Goal: Task Accomplishment & Management: Use online tool/utility

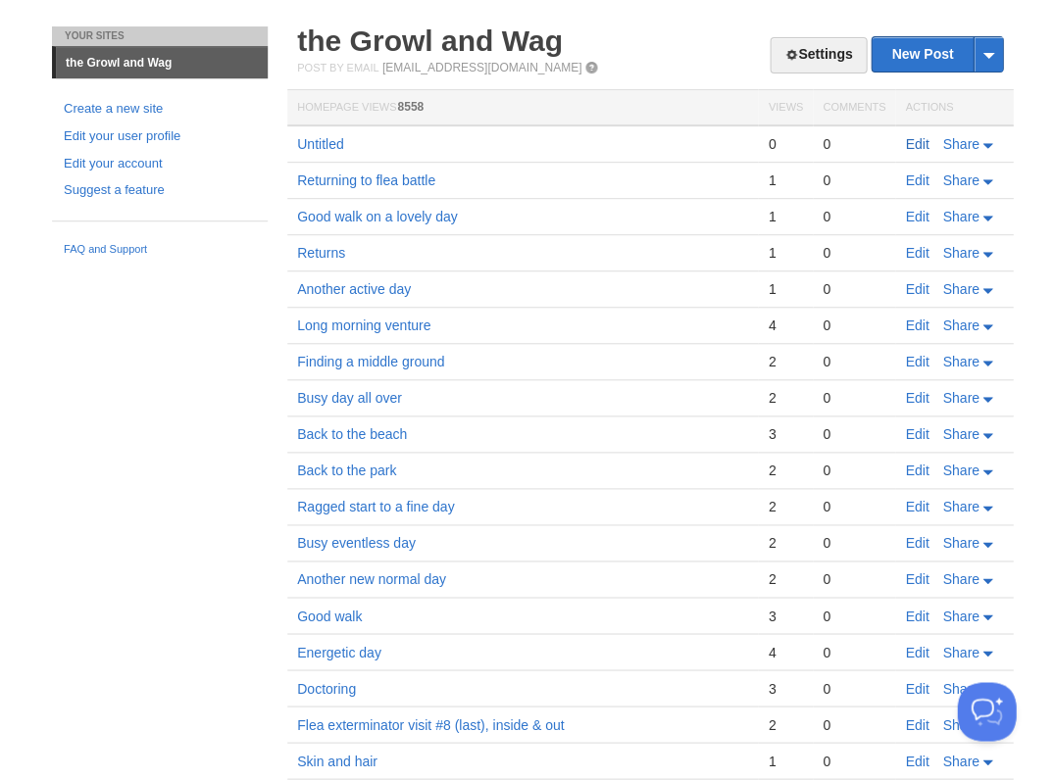
click at [905, 141] on link "Edit" at bounding box center [917, 144] width 24 height 16
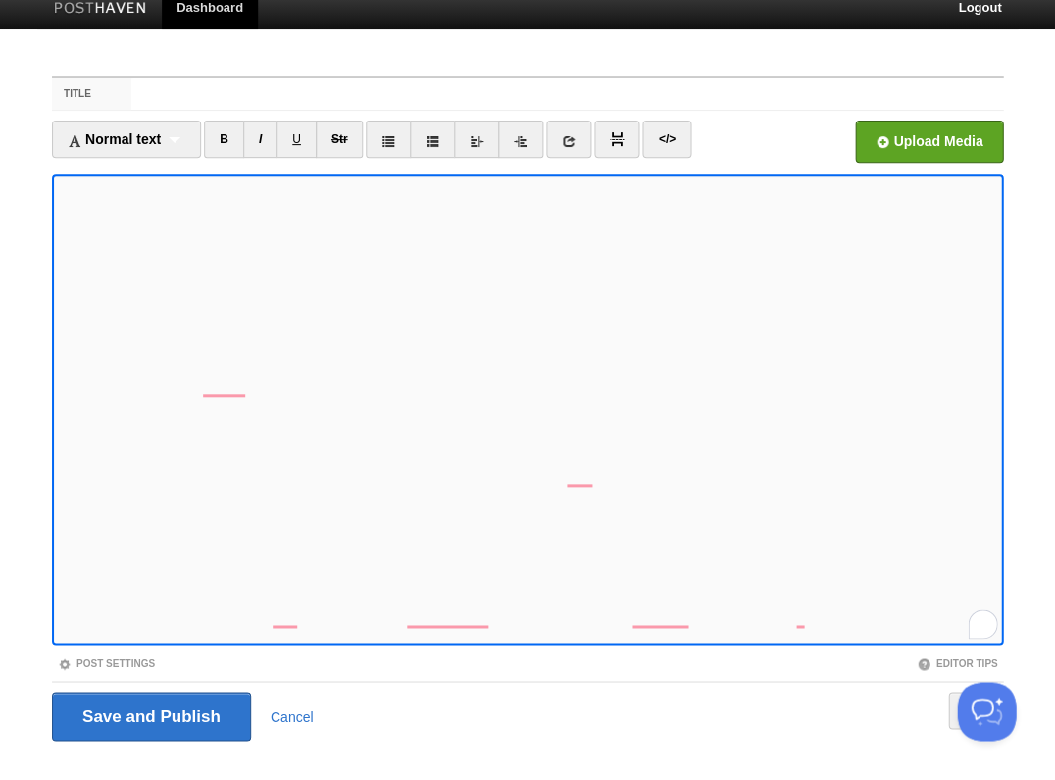
scroll to position [47, 0]
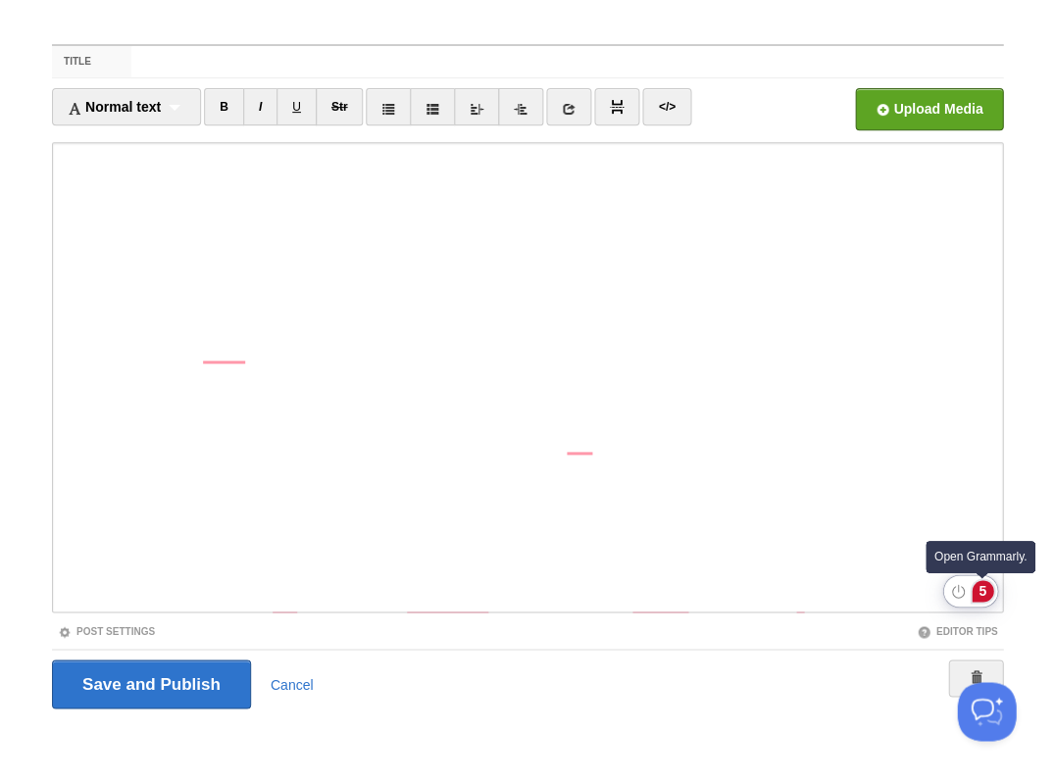
click at [979, 592] on div "5" at bounding box center [983, 591] width 22 height 22
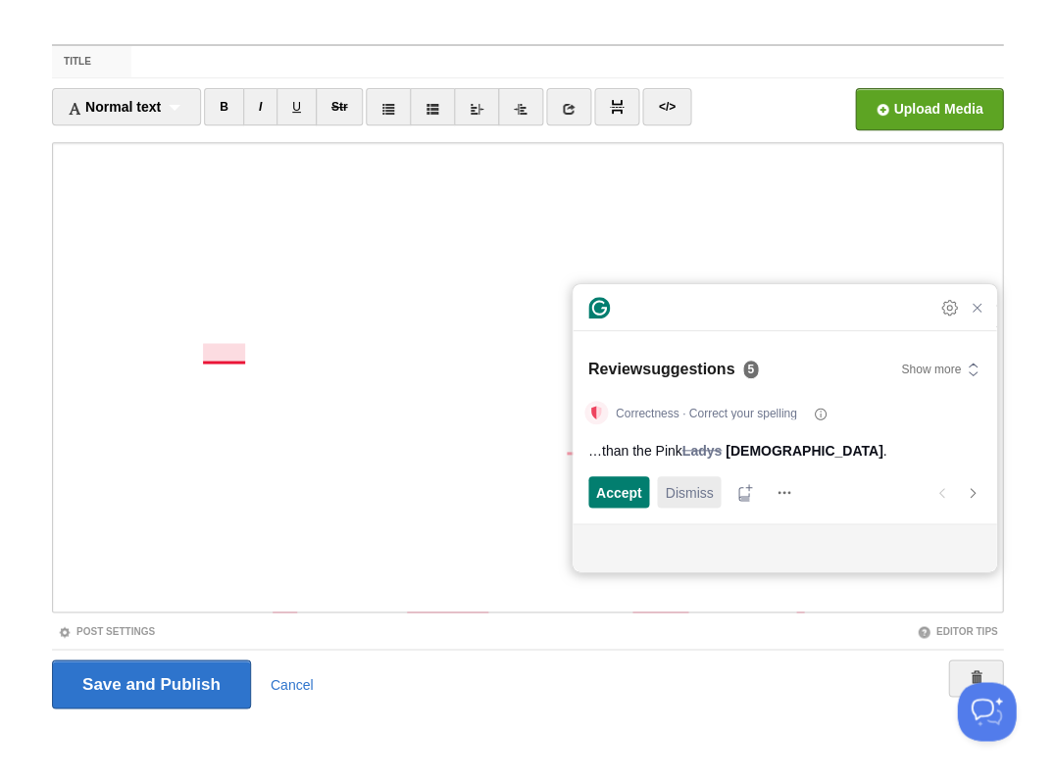
click at [681, 485] on span "Dismiss" at bounding box center [689, 492] width 48 height 21
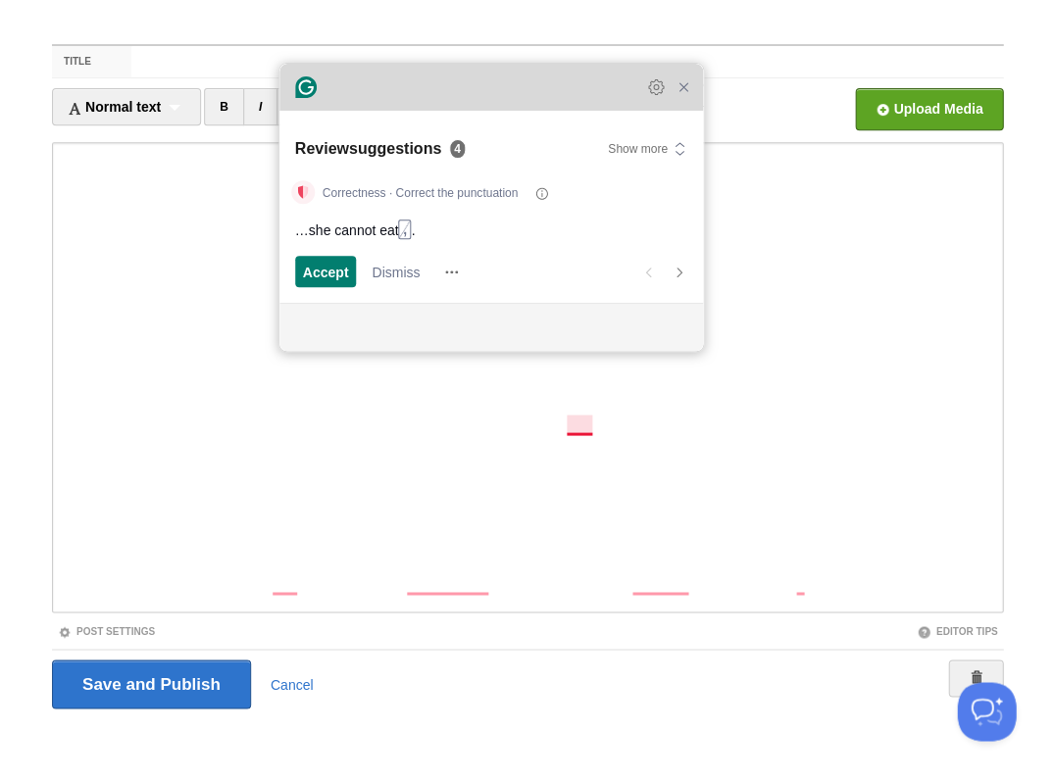
drag, startPoint x: 748, startPoint y: 323, endPoint x: 455, endPoint y: 102, distance: 366.9
click at [455, 102] on div "Grammarly Assistant Dismissing suggestion Review suggestions 4 Show more Correc…" at bounding box center [491, 207] width 424 height 287
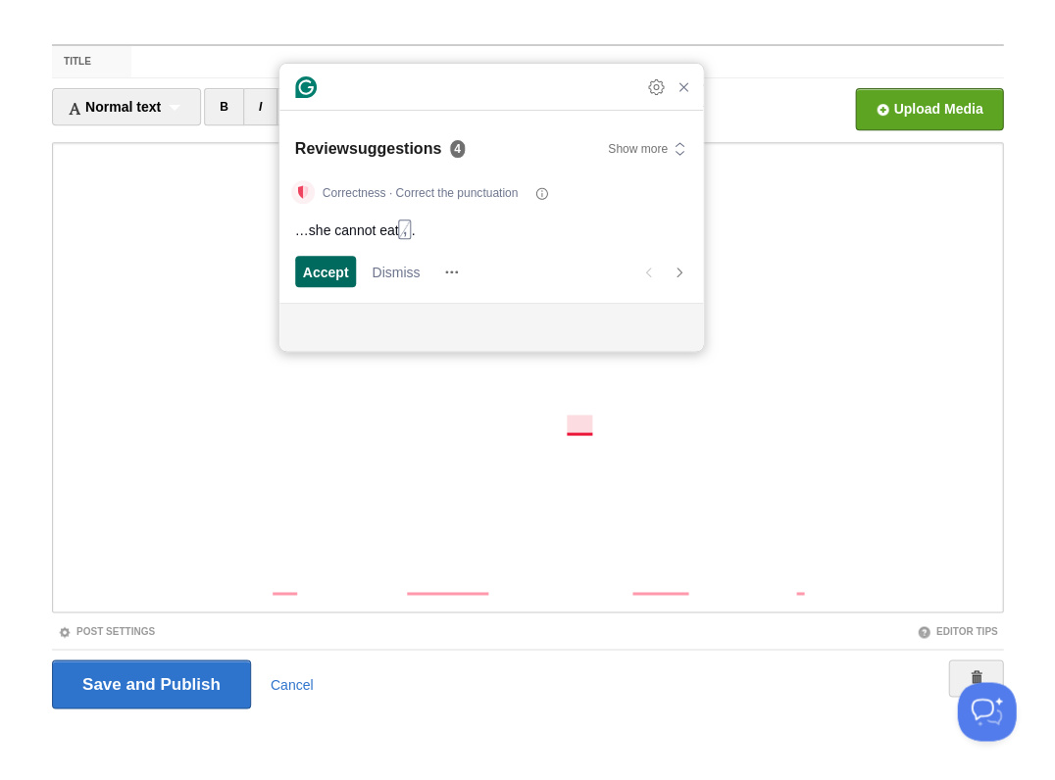
click at [313, 263] on span "Accept" at bounding box center [326, 272] width 46 height 21
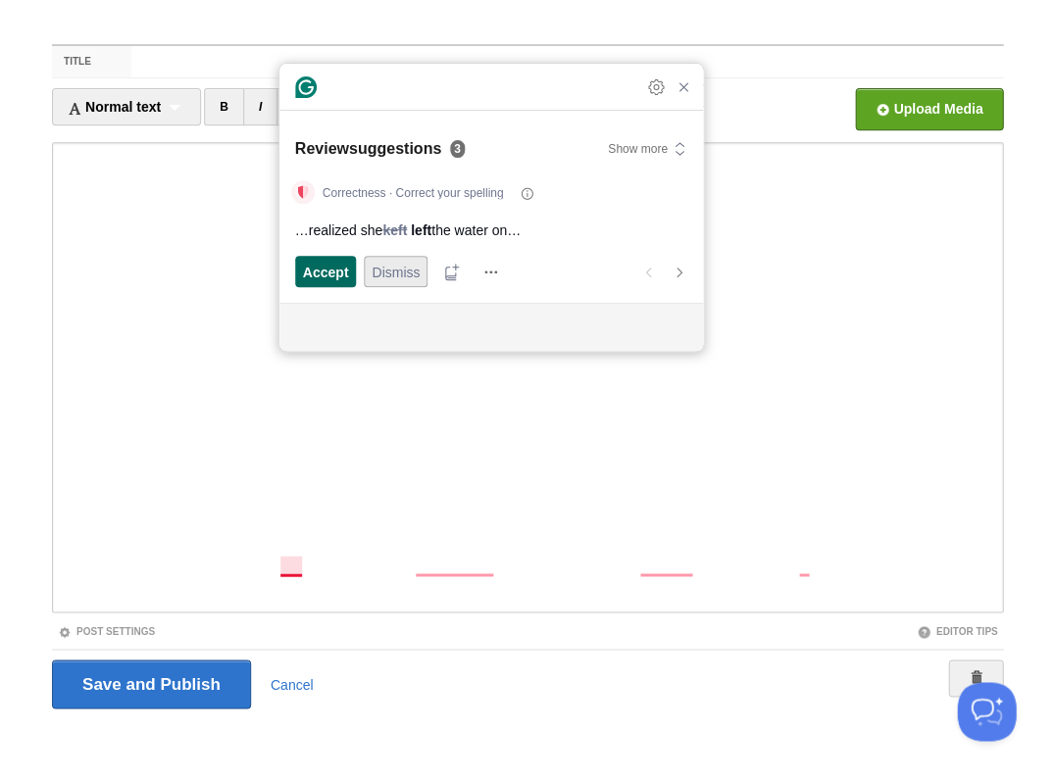
scroll to position [498, 0]
click at [329, 267] on span "Accept" at bounding box center [326, 272] width 46 height 21
click at [336, 267] on span "Accept" at bounding box center [326, 272] width 46 height 21
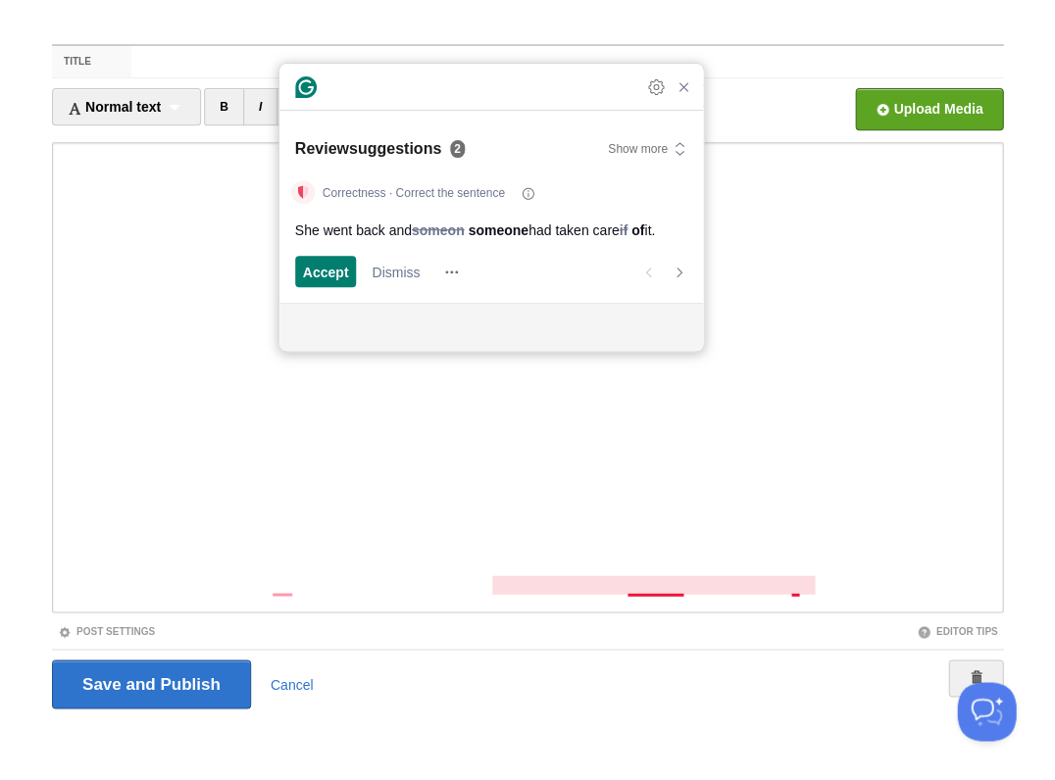
click at [336, 267] on span "Accept" at bounding box center [326, 272] width 46 height 21
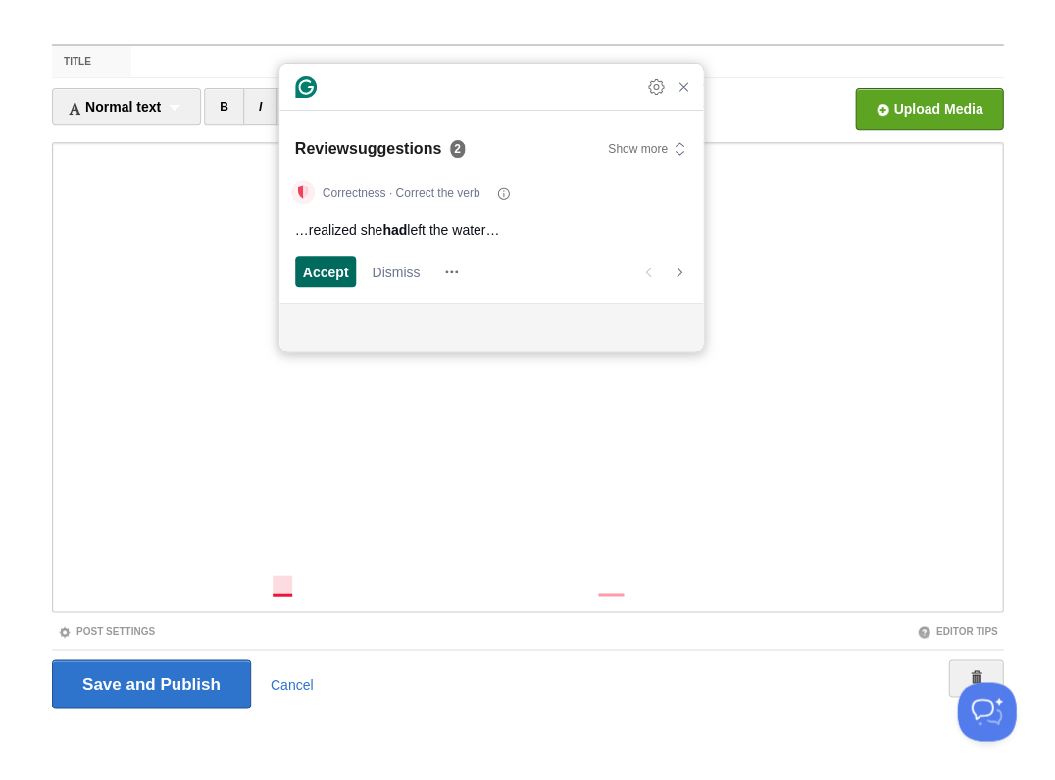
click at [338, 272] on span "Accept" at bounding box center [326, 272] width 46 height 21
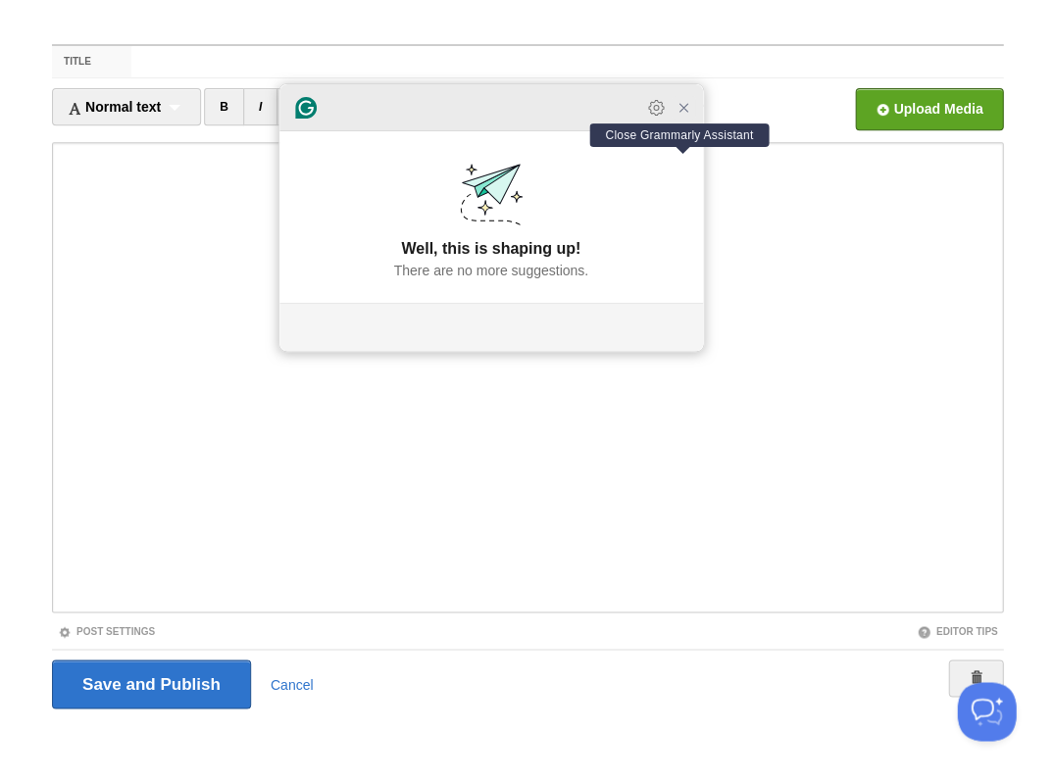
click at [679, 112] on icon "Close Grammarly Assistant" at bounding box center [683, 108] width 8 height 8
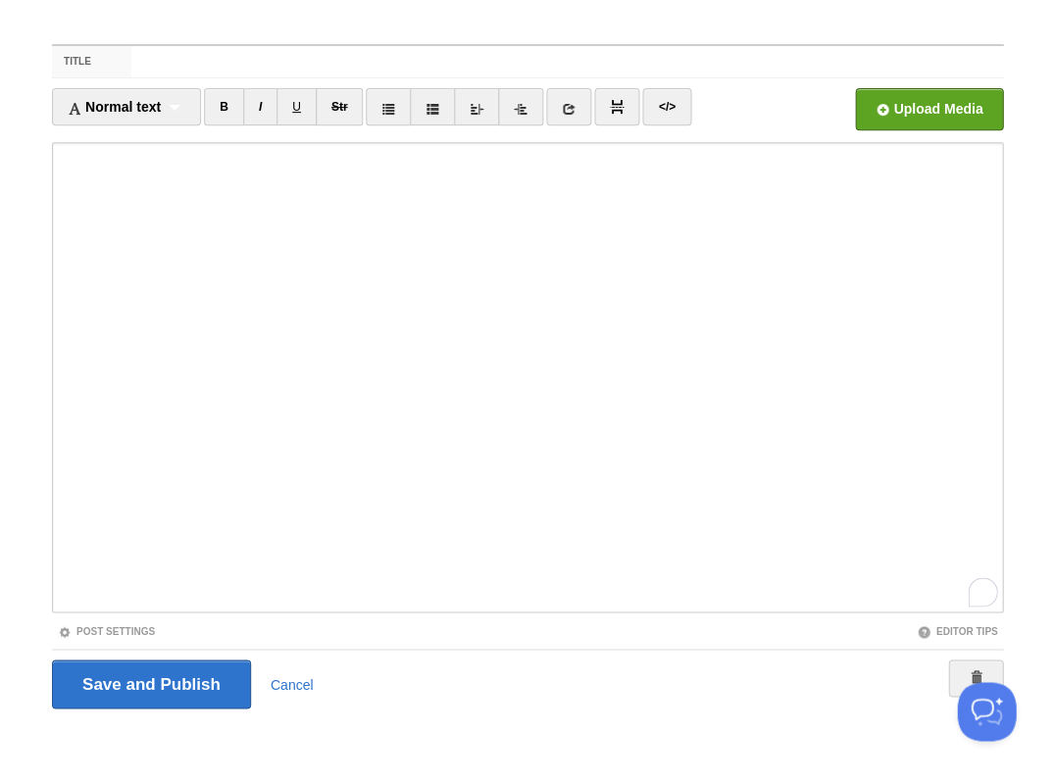
scroll to position [518, 0]
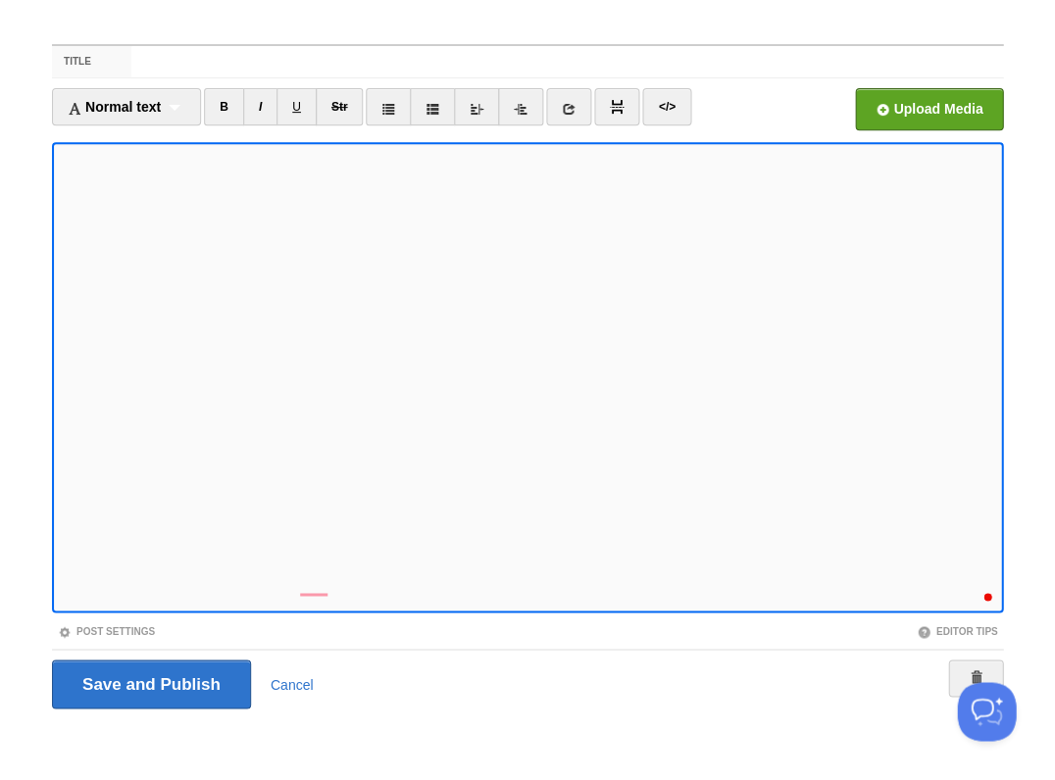
scroll to position [664, 0]
click at [149, 682] on input "Save and Publish" at bounding box center [151, 684] width 199 height 49
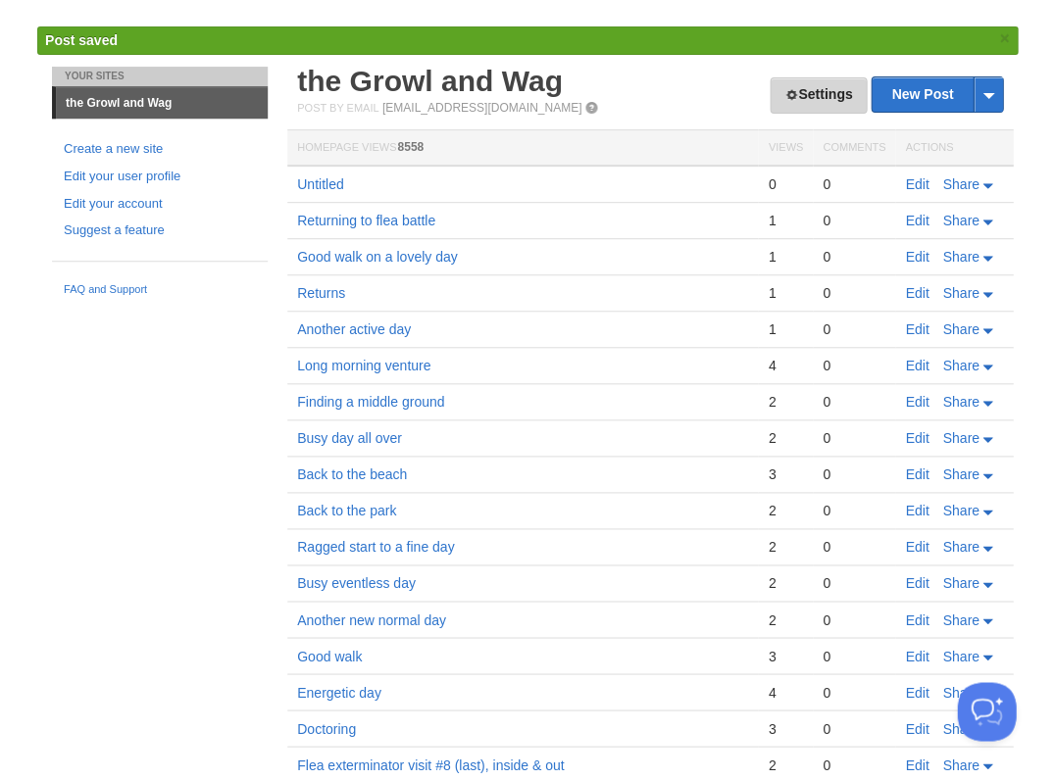
scroll to position [43, 0]
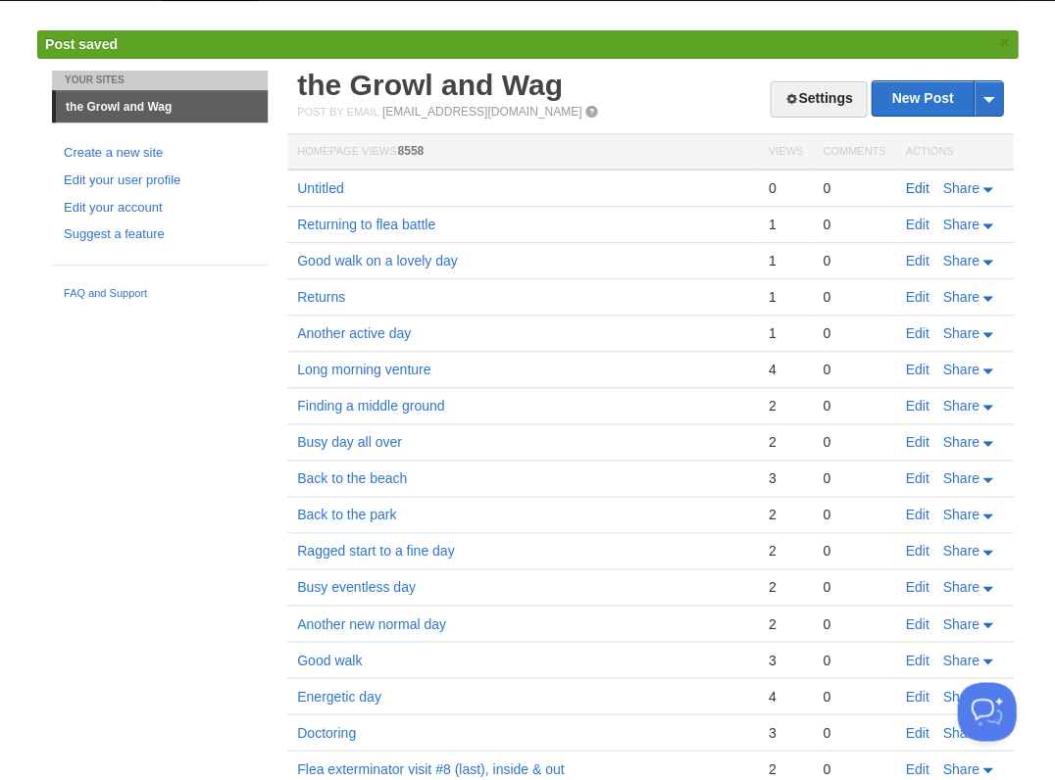
click at [914, 182] on link "Edit" at bounding box center [917, 188] width 24 height 16
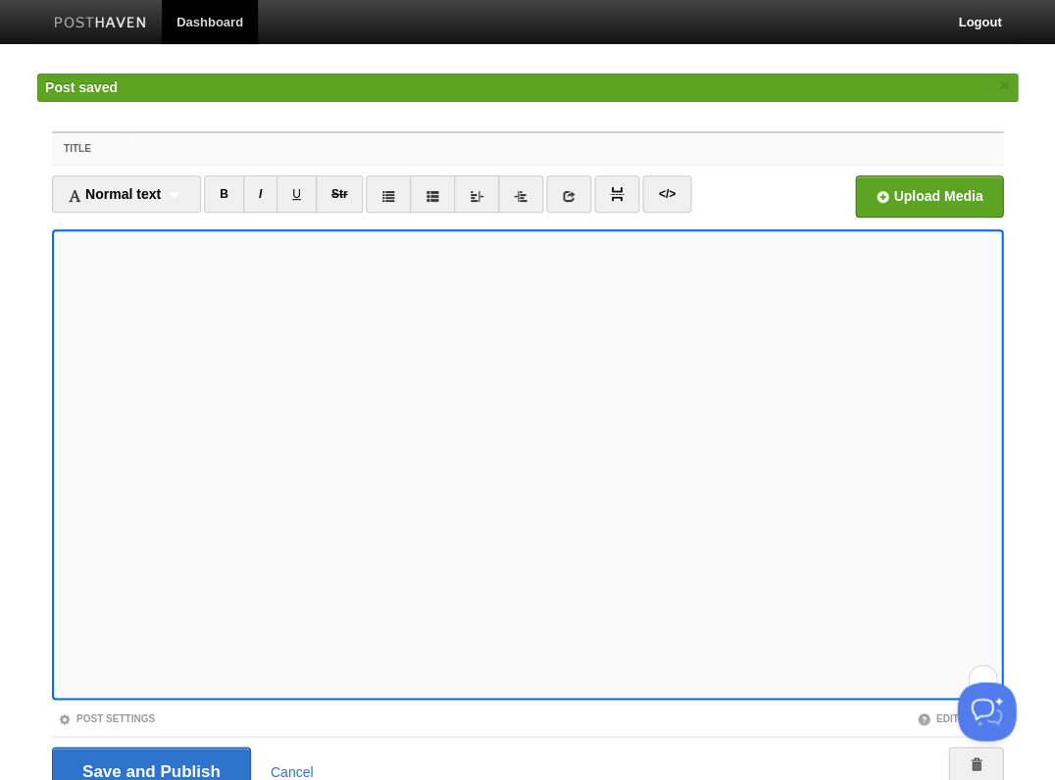
click at [260, 146] on input "Title" at bounding box center [567, 148] width 872 height 31
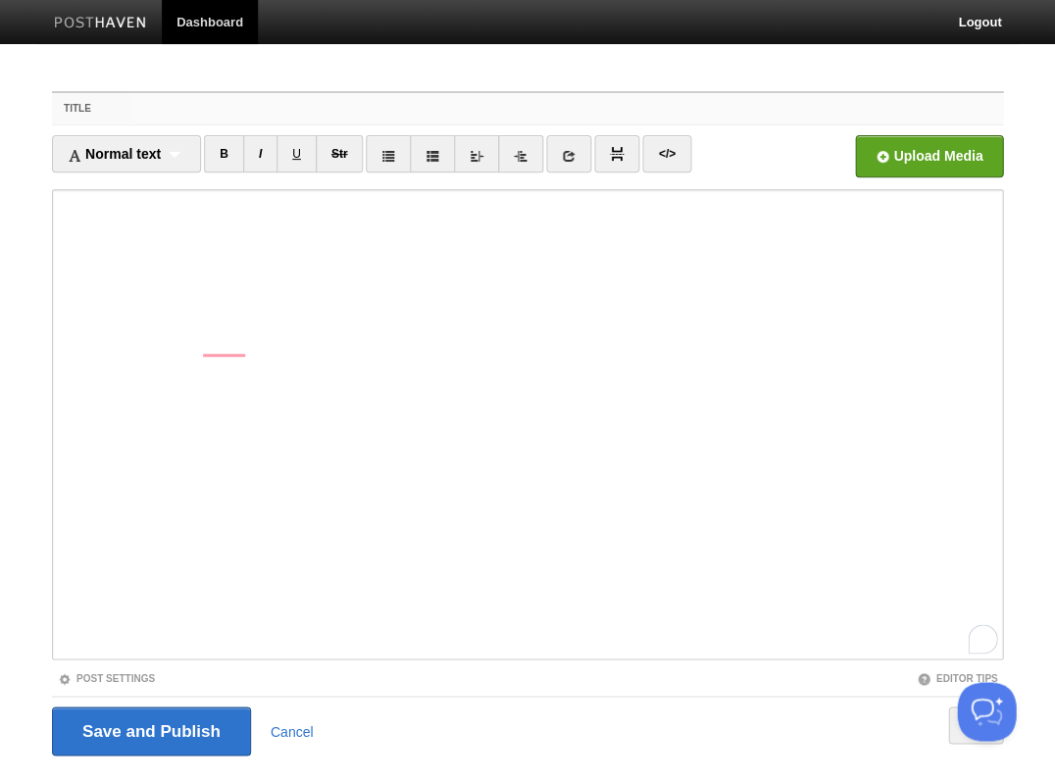
scroll to position [557, 0]
click at [984, 639] on div "2" at bounding box center [983, 638] width 22 height 22
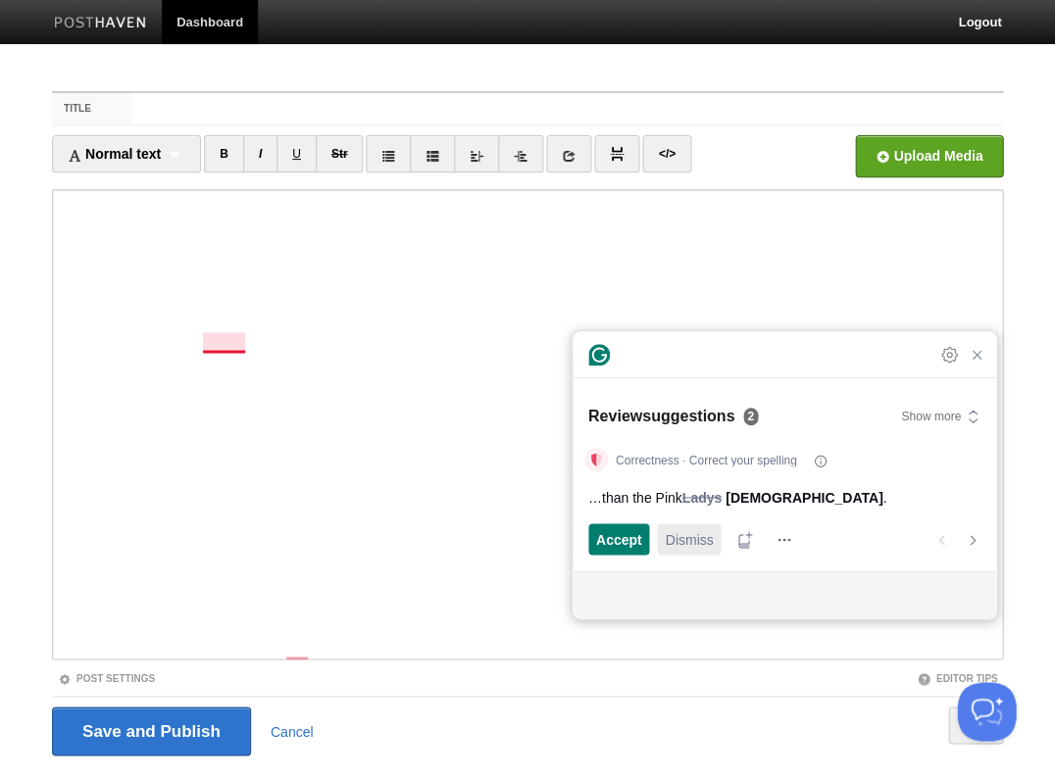
click at [702, 537] on span "Dismiss" at bounding box center [689, 539] width 48 height 21
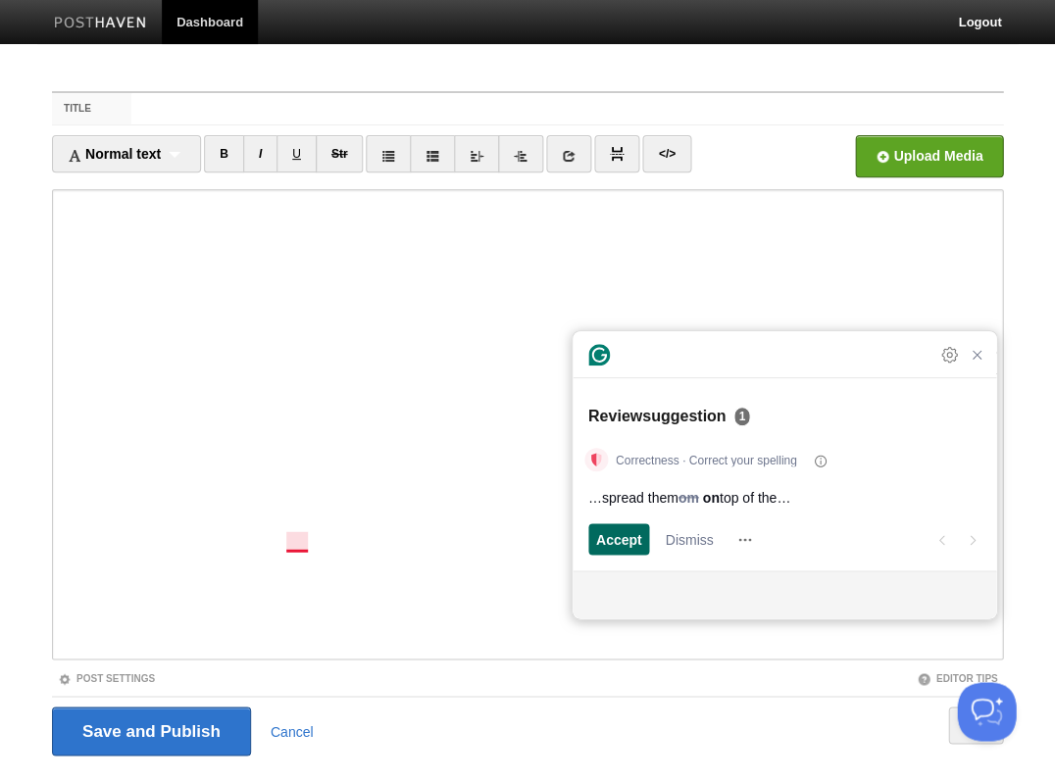
click at [616, 534] on span "Accept" at bounding box center [619, 539] width 46 height 21
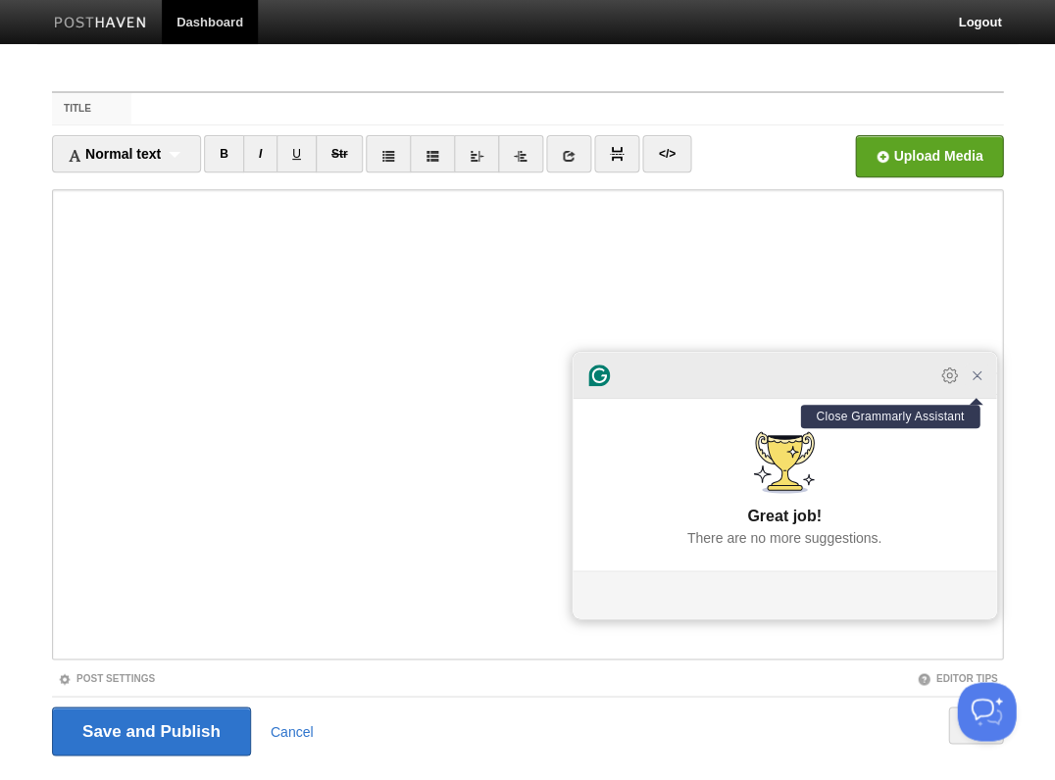
click at [981, 387] on icon "Close Grammarly Assistant" at bounding box center [977, 376] width 24 height 24
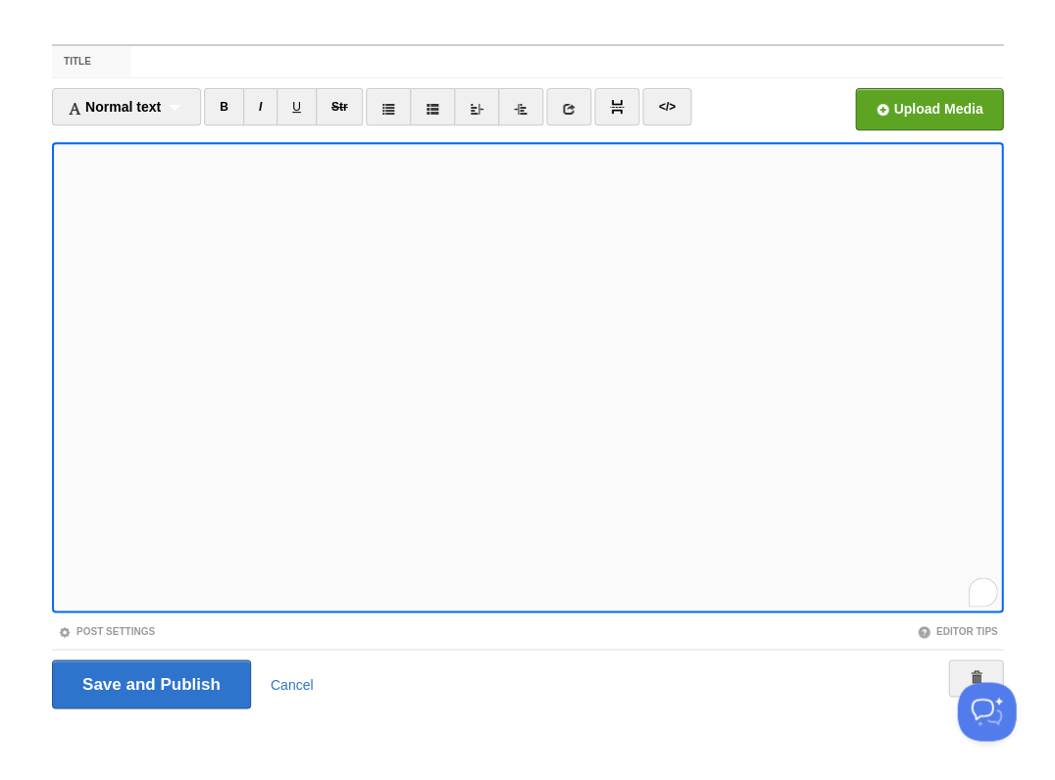
scroll to position [0, 0]
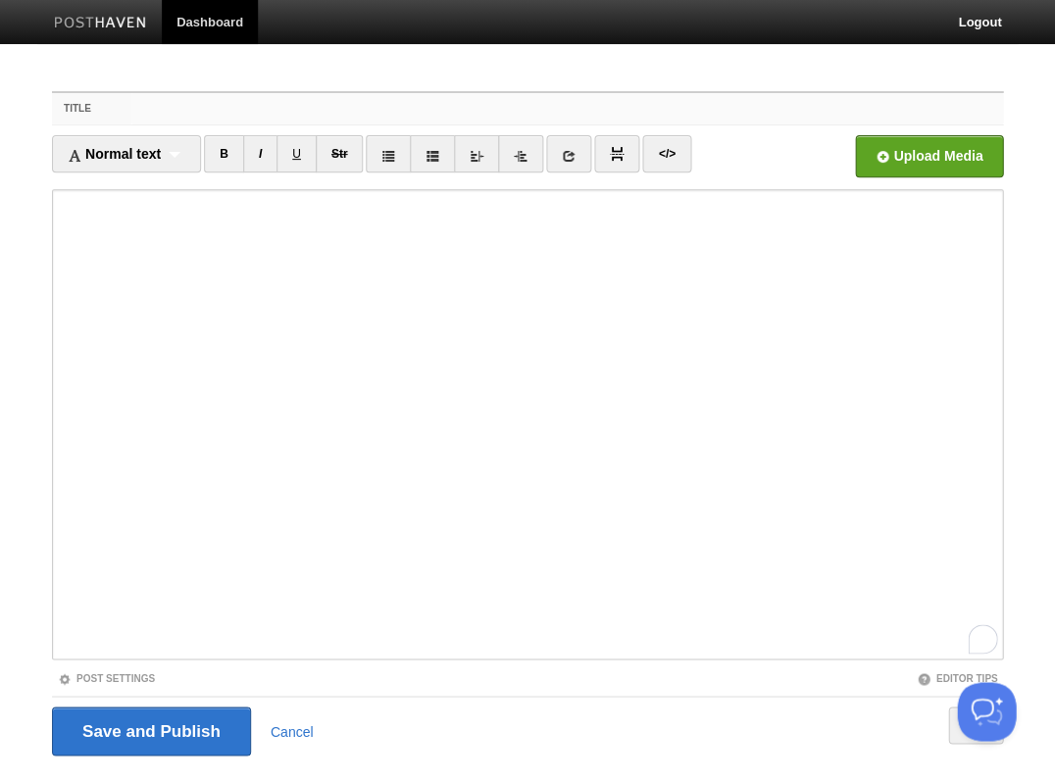
click at [198, 110] on input "Title" at bounding box center [567, 108] width 872 height 31
type input "S"
click at [149, 729] on input "Save and Publish" at bounding box center [151, 731] width 199 height 49
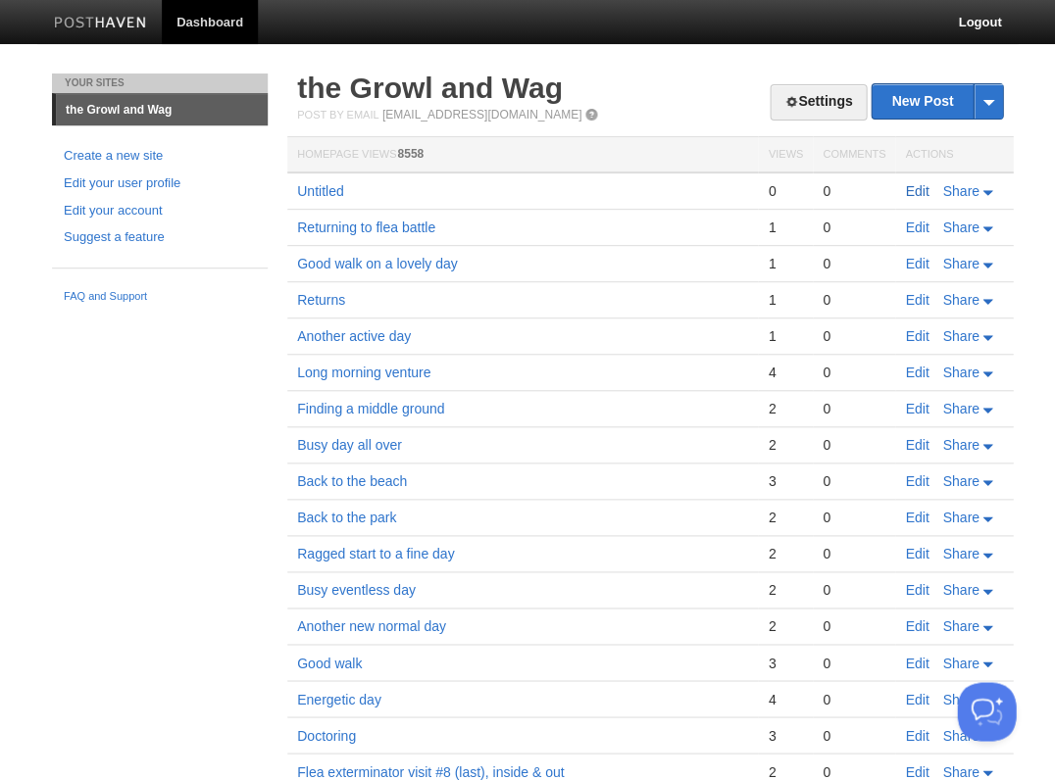
click at [913, 184] on link "Edit" at bounding box center [917, 191] width 24 height 16
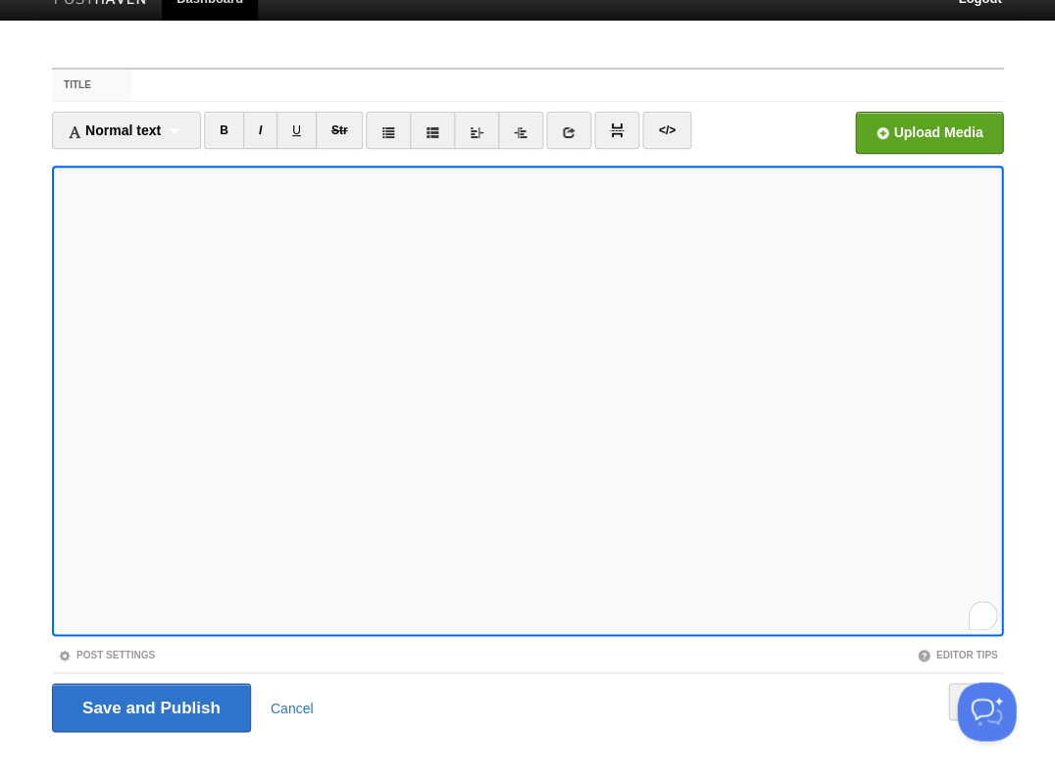
scroll to position [47, 0]
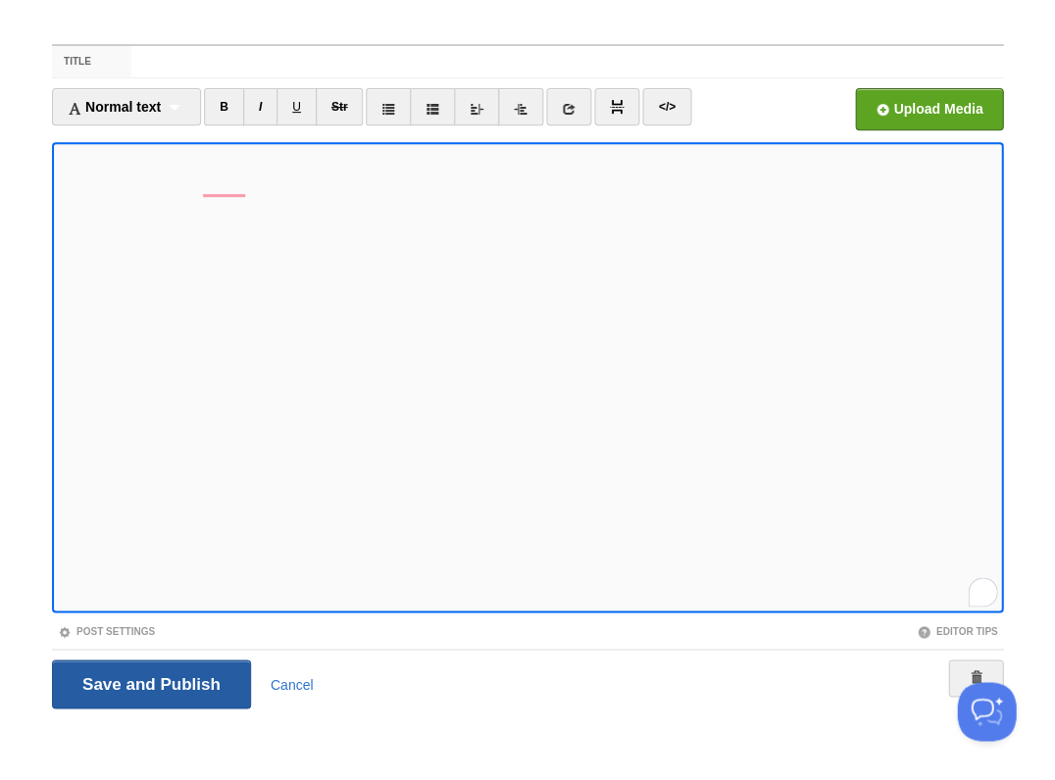
click at [149, 682] on input "Save and Publish" at bounding box center [151, 684] width 199 height 49
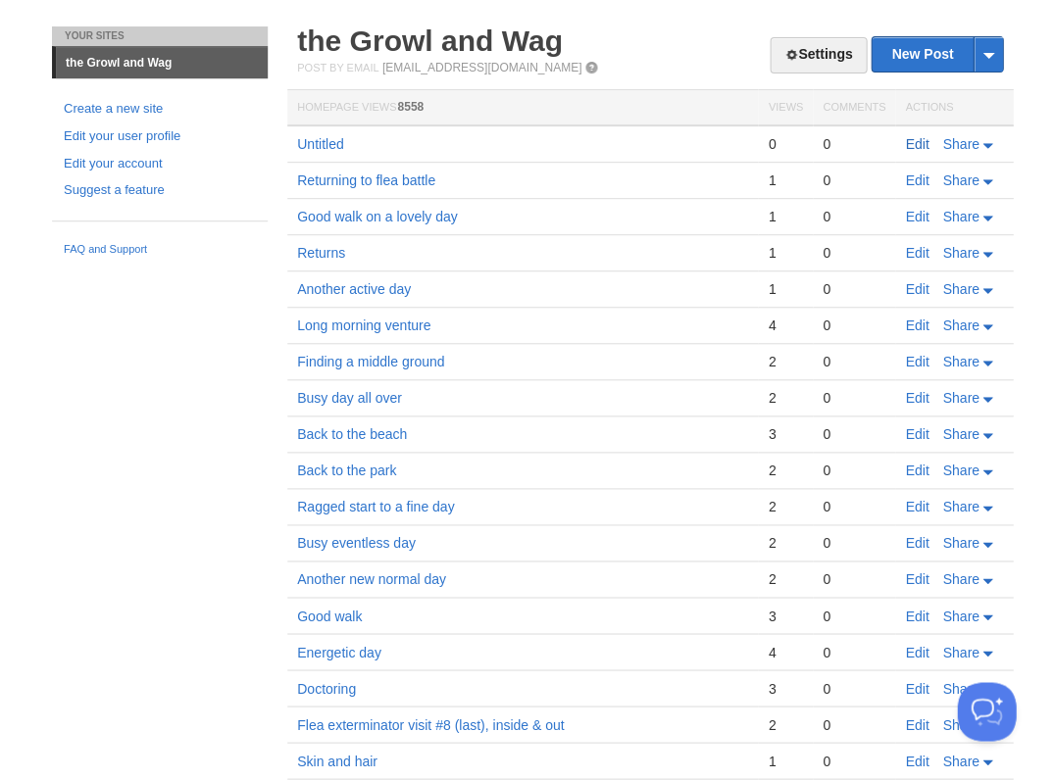
click at [914, 145] on link "Edit" at bounding box center [917, 144] width 24 height 16
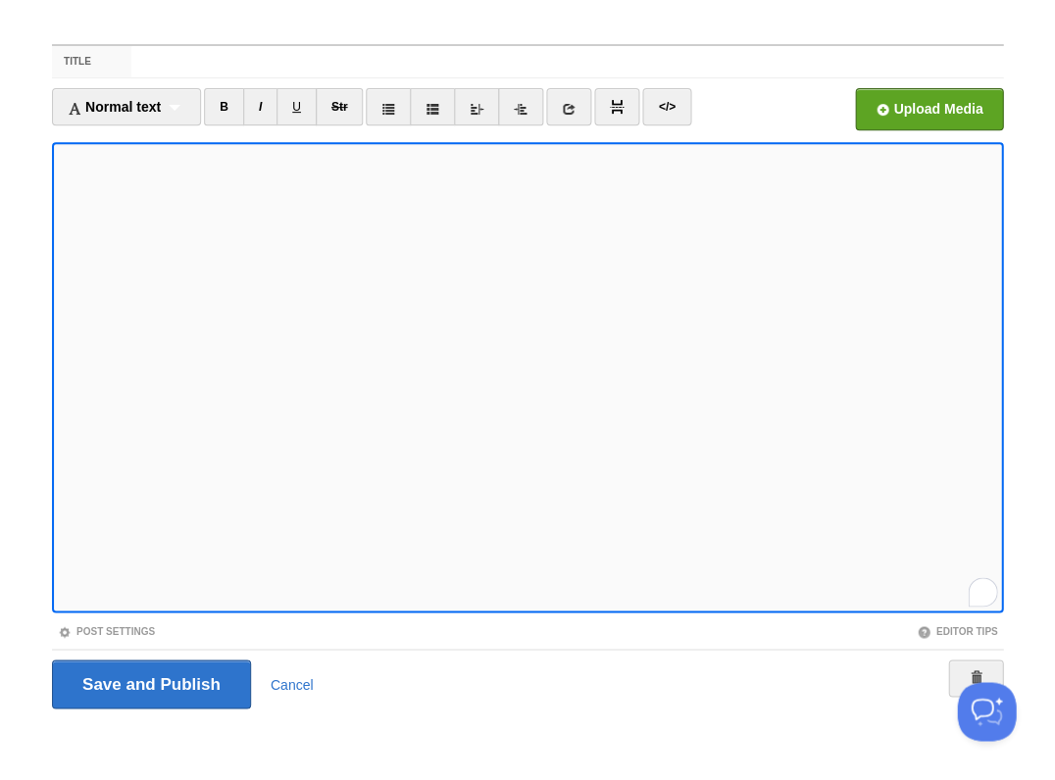
scroll to position [755, 0]
click at [137, 68] on input "Title" at bounding box center [567, 61] width 872 height 31
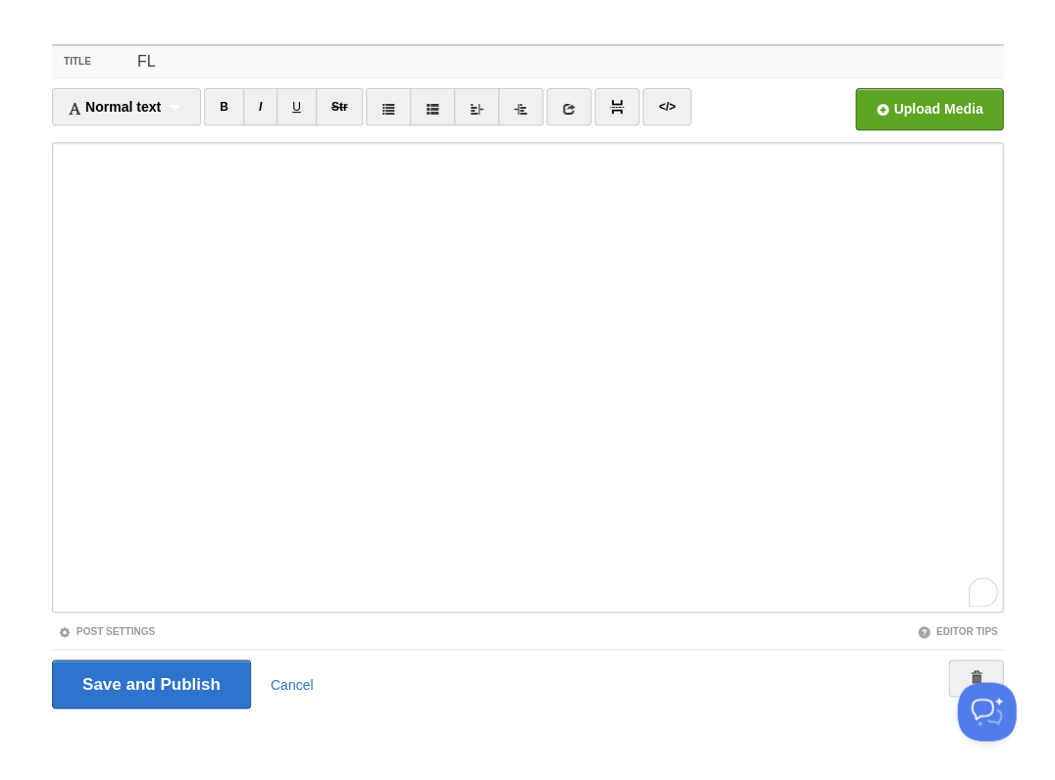
type input "F"
type input "Fallback day"
click at [149, 682] on input "Save and Publish" at bounding box center [151, 684] width 199 height 49
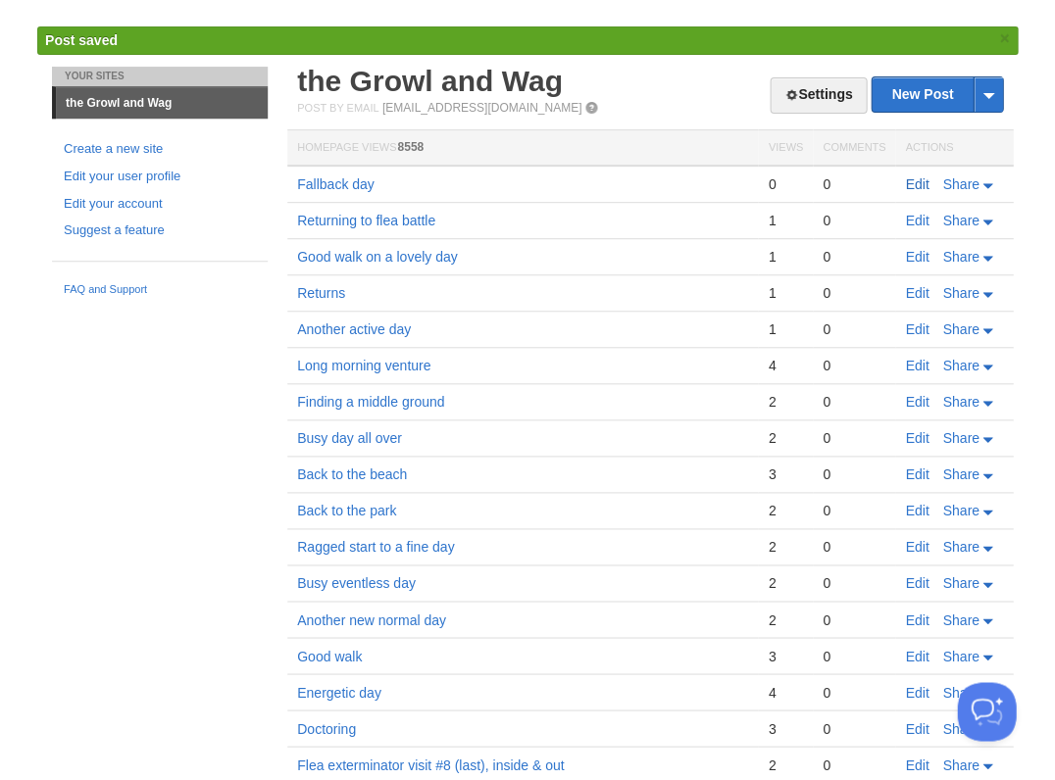
click at [918, 180] on link "Edit" at bounding box center [917, 184] width 24 height 16
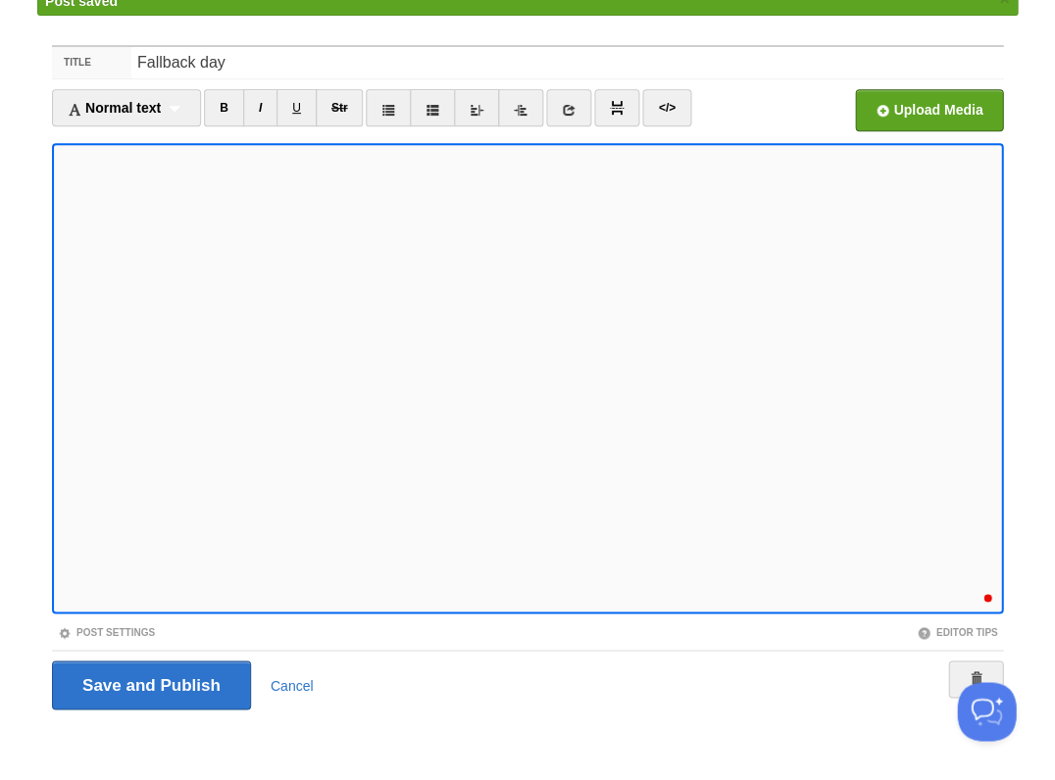
scroll to position [47, 0]
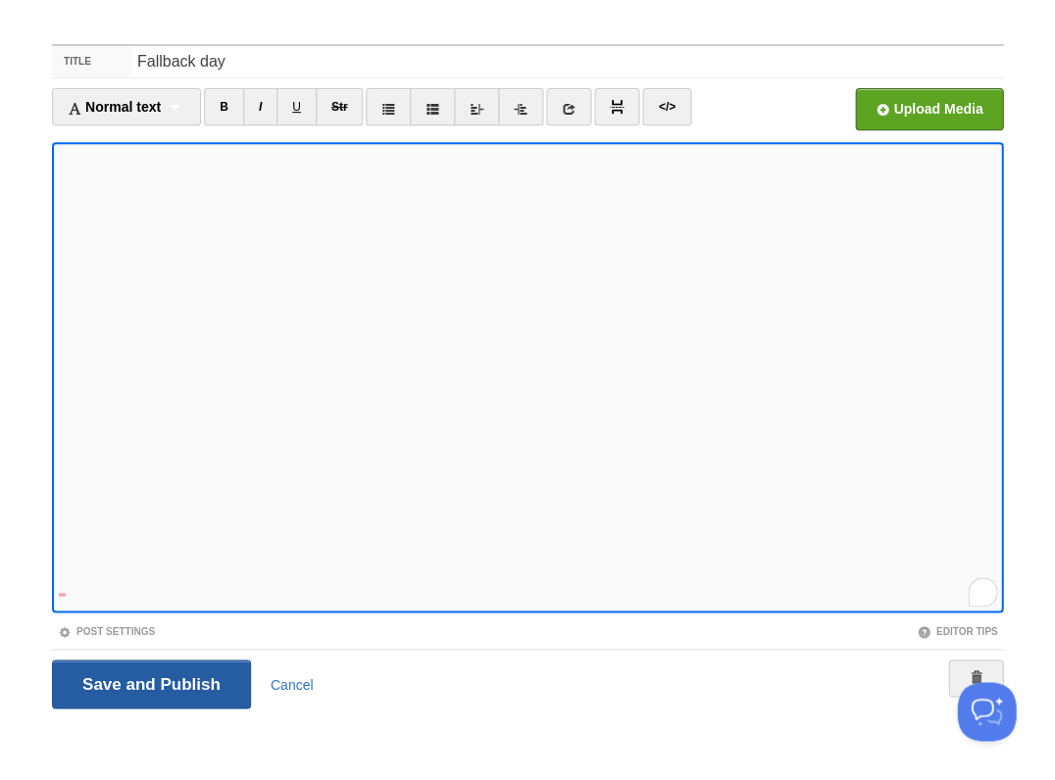
click at [149, 682] on input "Save and Publish" at bounding box center [151, 684] width 199 height 49
